Goal: Information Seeking & Learning: Learn about a topic

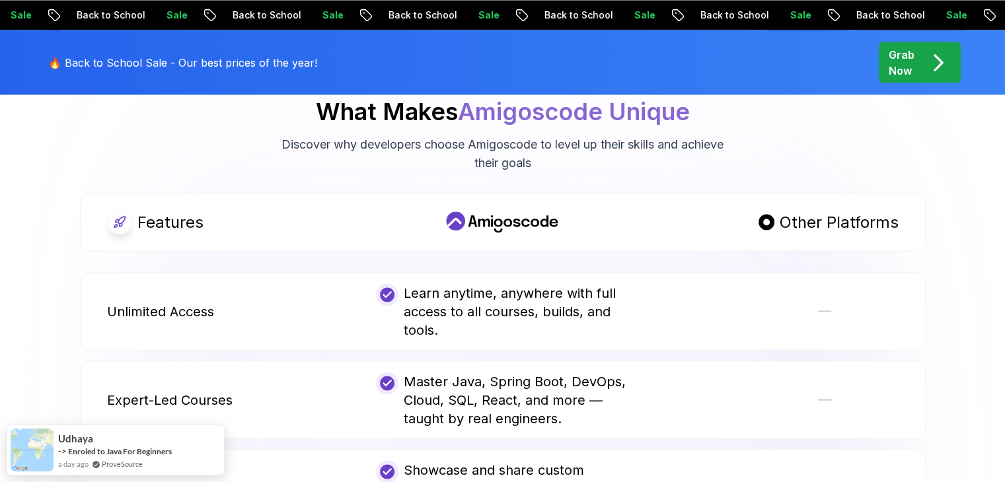
scroll to position [2475, 0]
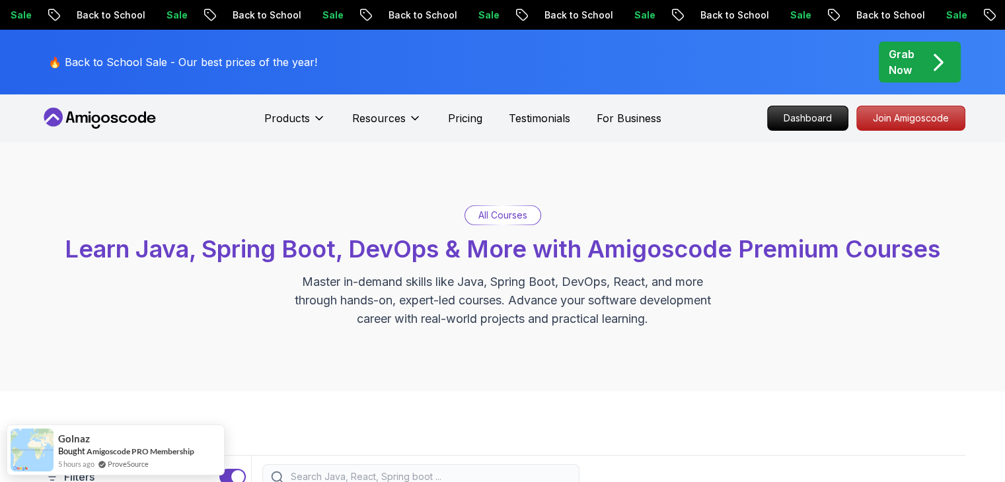
click at [527, 212] on div "All Courses" at bounding box center [502, 215] width 75 height 19
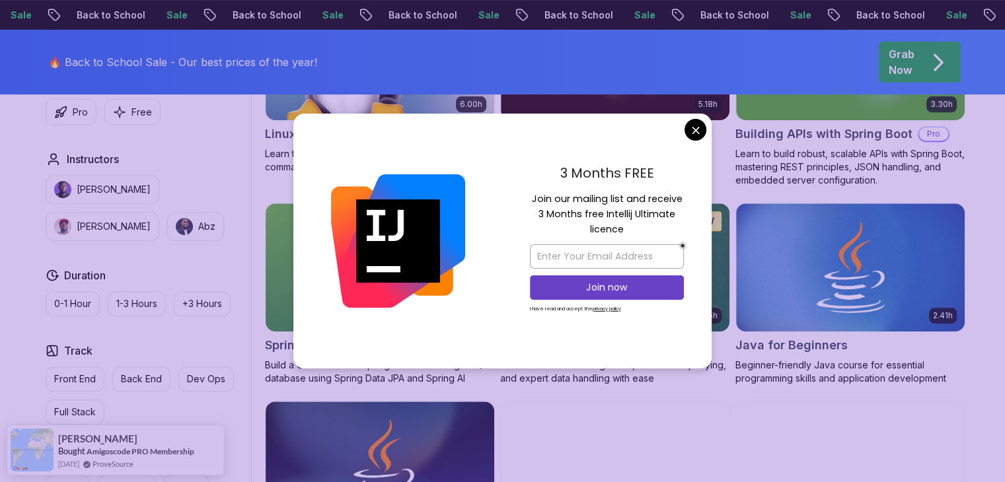
scroll to position [518, 0]
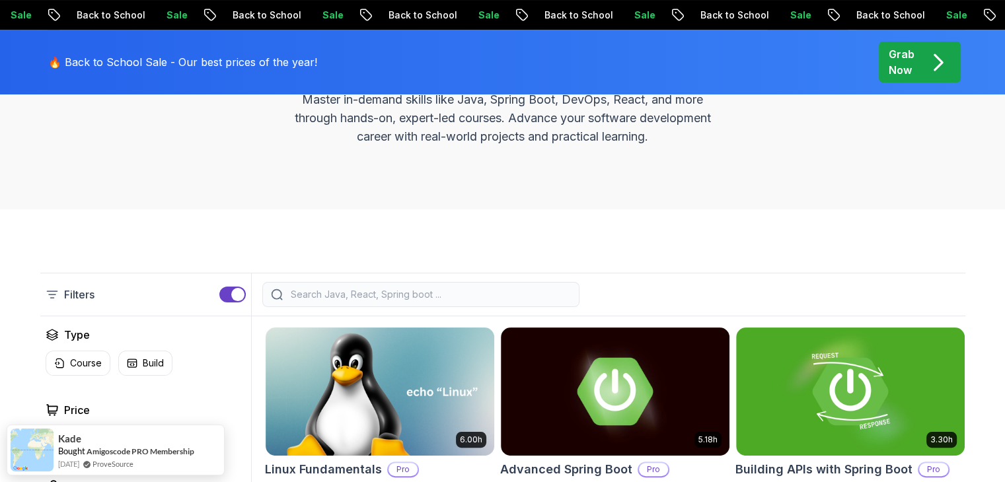
scroll to position [184, 0]
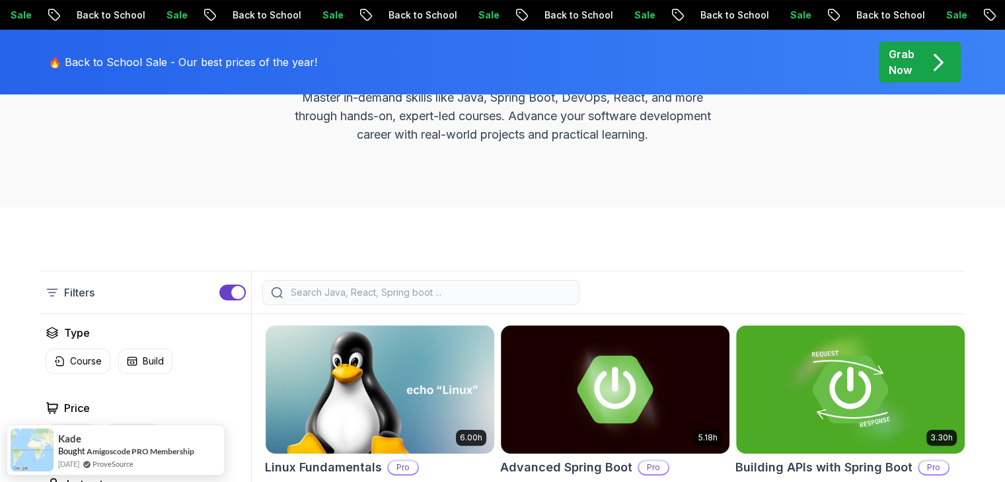
click at [511, 293] on input "search" at bounding box center [429, 292] width 283 height 13
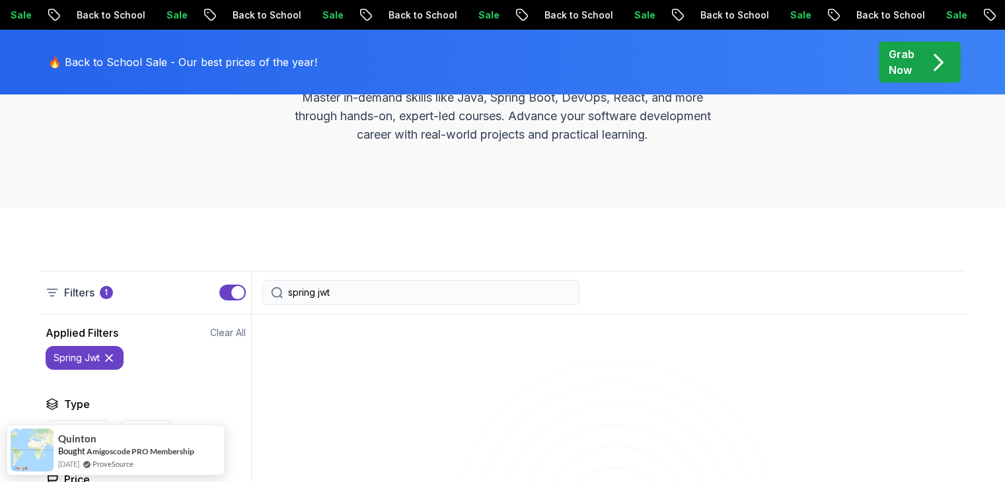
type input "spring jwt"
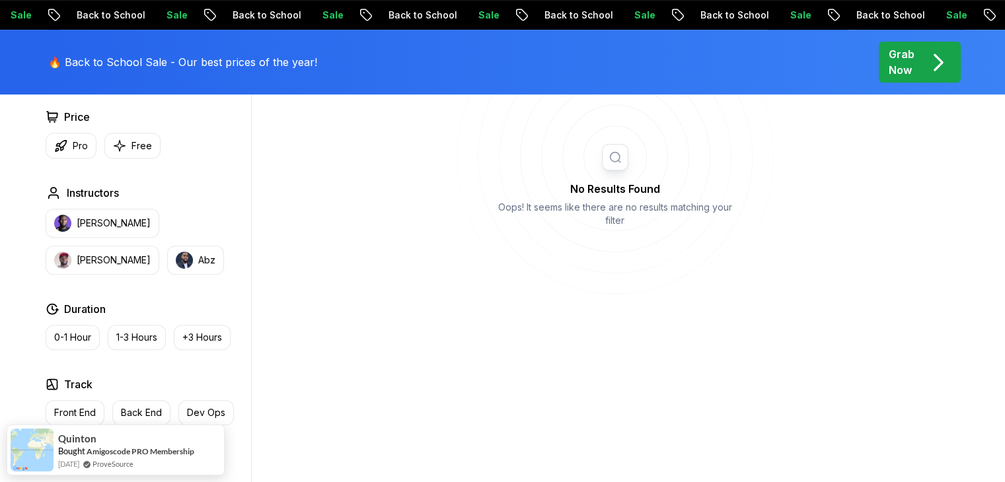
scroll to position [529, 0]
